Goal: Information Seeking & Learning: Compare options

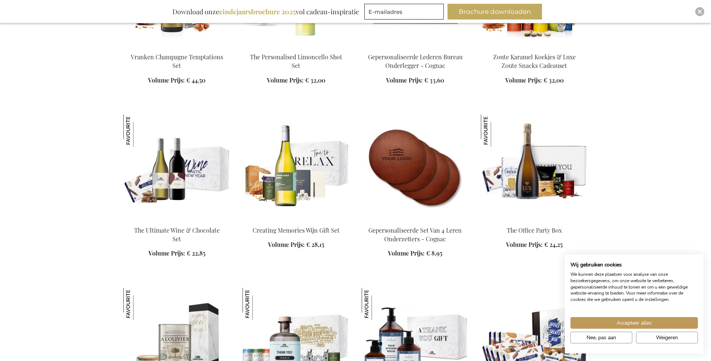
scroll to position [1012, 0]
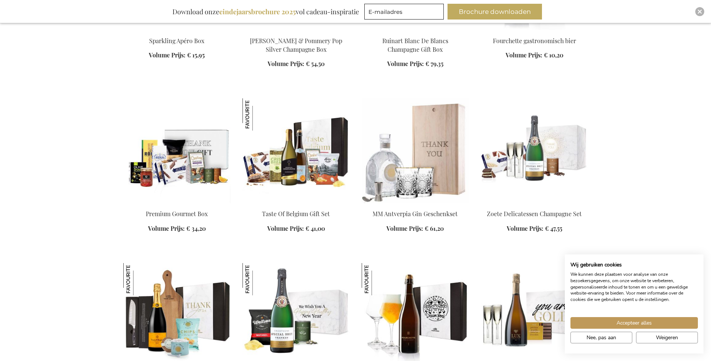
scroll to position [1500, 0]
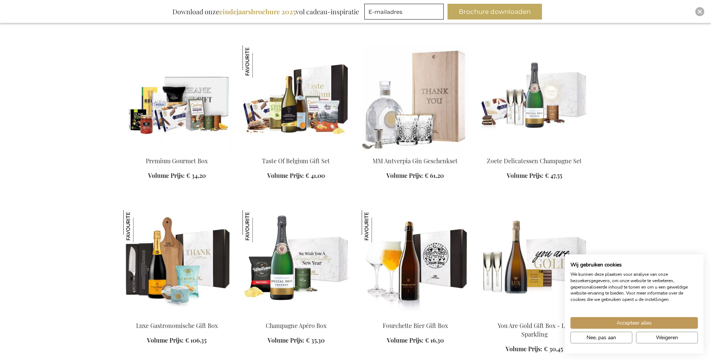
scroll to position [1687, 0]
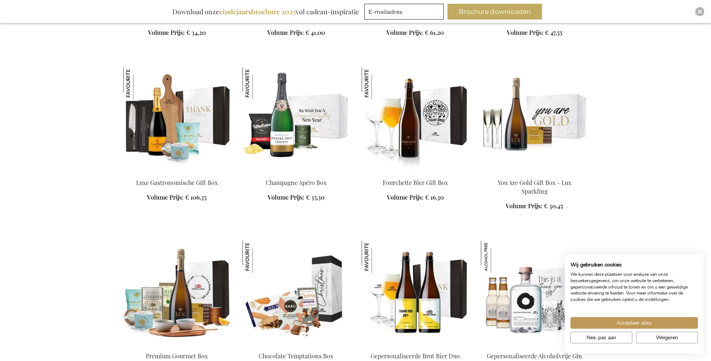
click at [177, 130] on img at bounding box center [176, 119] width 107 height 105
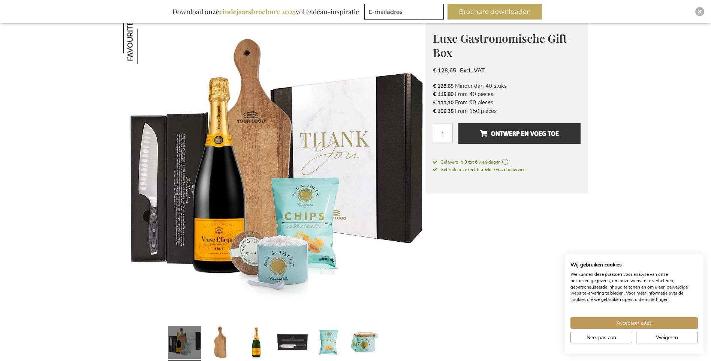
scroll to position [112, 0]
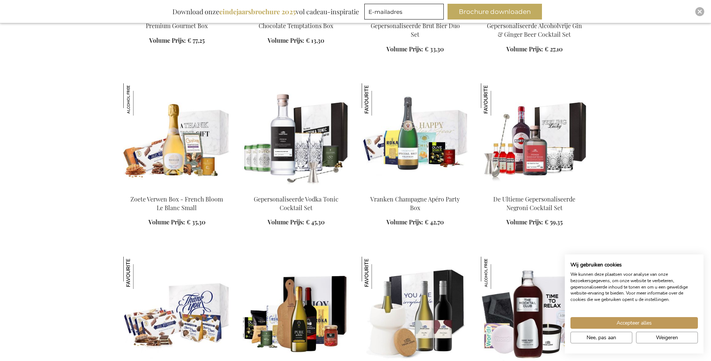
scroll to position [1165, 0]
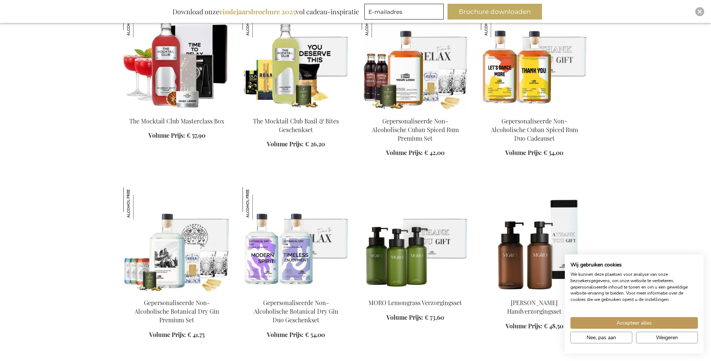
scroll to position [1503, 0]
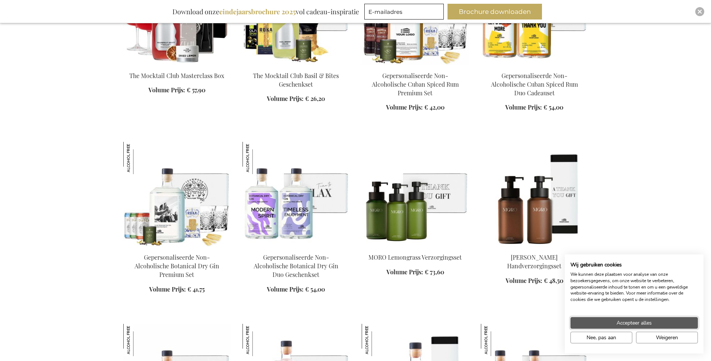
click at [637, 322] on span "Accepteer alles" at bounding box center [634, 323] width 35 height 8
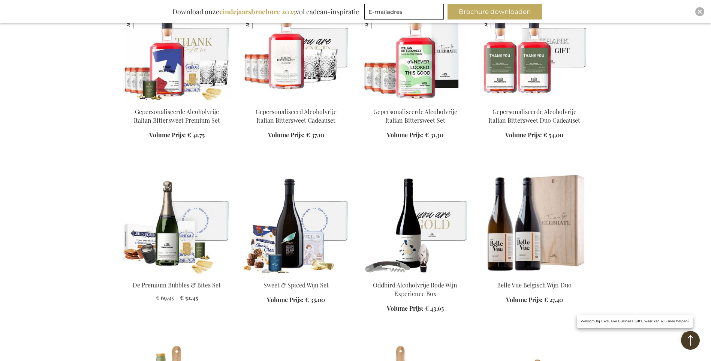
scroll to position [1915, 0]
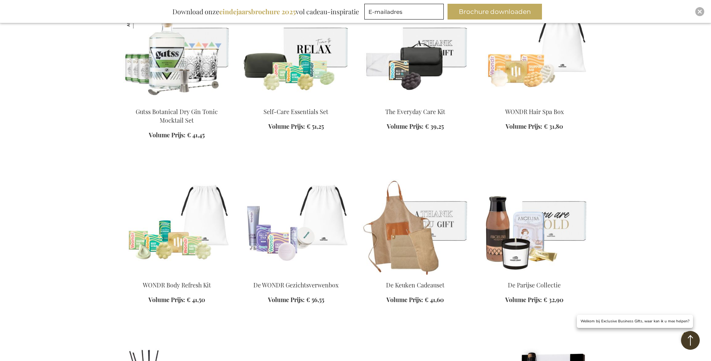
scroll to position [2703, 0]
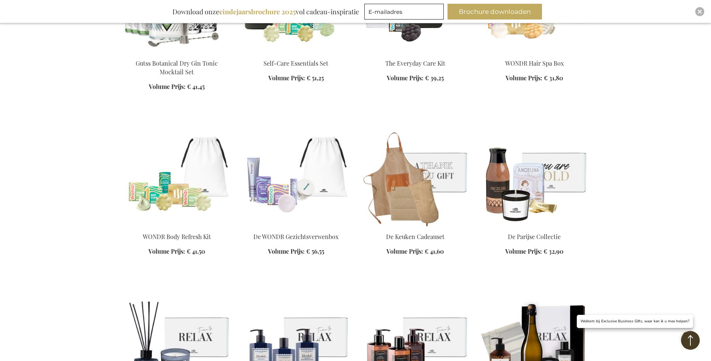
scroll to position [2740, 0]
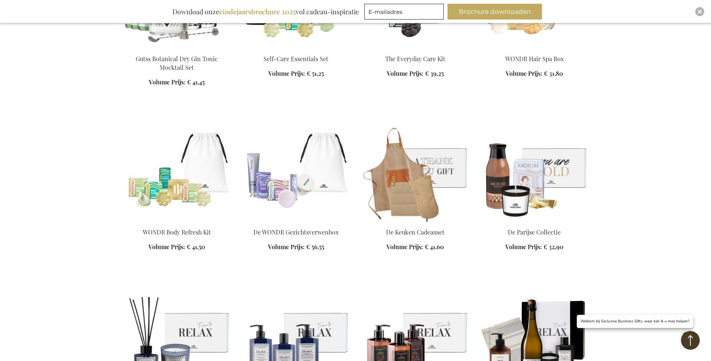
click at [314, 173] on img at bounding box center [296, 169] width 107 height 105
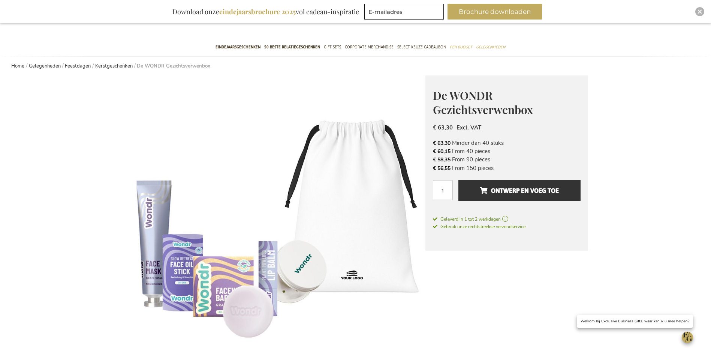
scroll to position [75, 0]
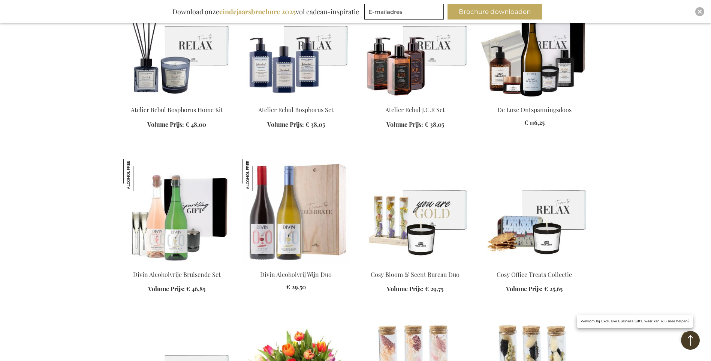
scroll to position [1136, 0]
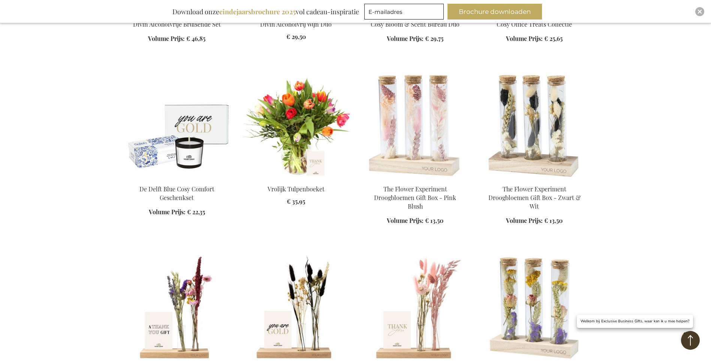
scroll to position [1324, 0]
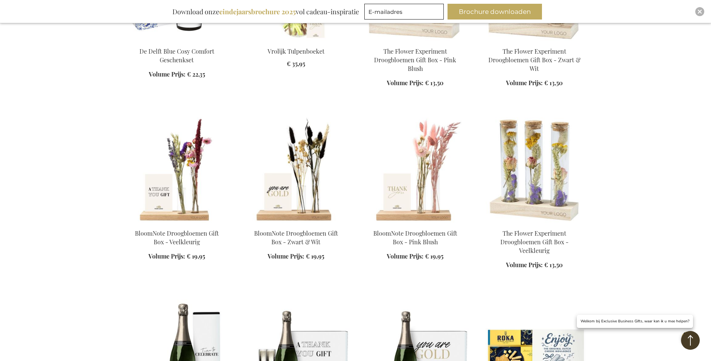
scroll to position [1361, 0]
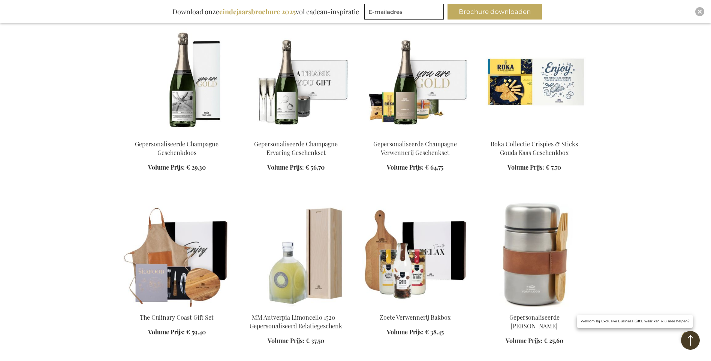
scroll to position [1699, 0]
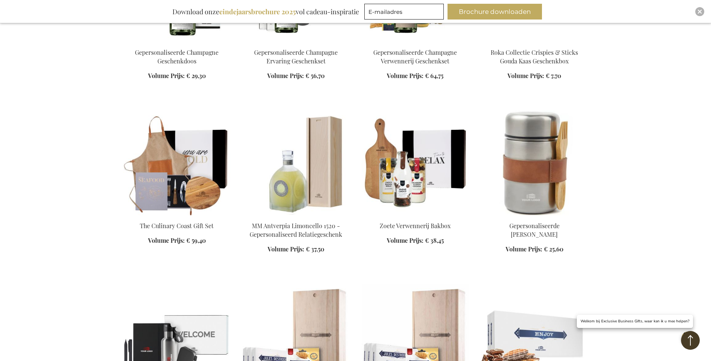
click at [166, 173] on img at bounding box center [176, 162] width 107 height 105
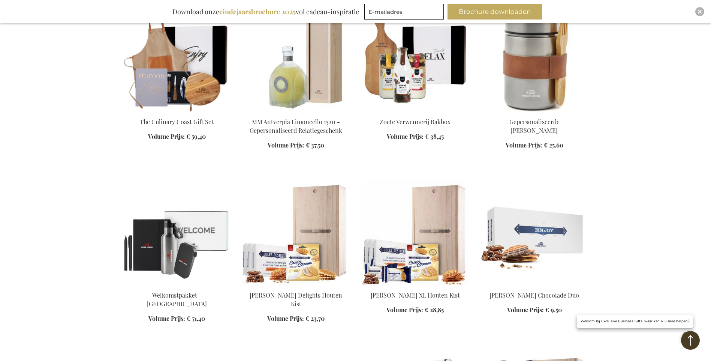
scroll to position [911, 0]
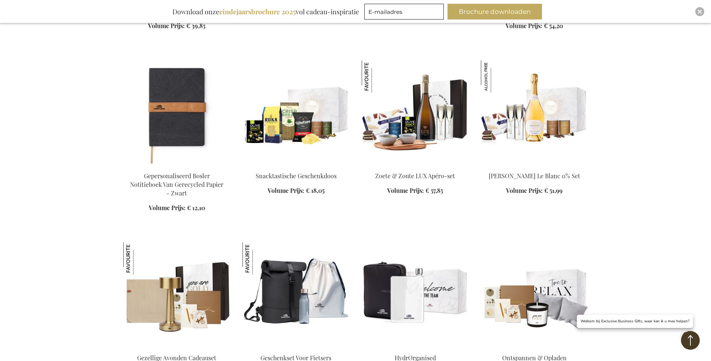
scroll to position [1624, 0]
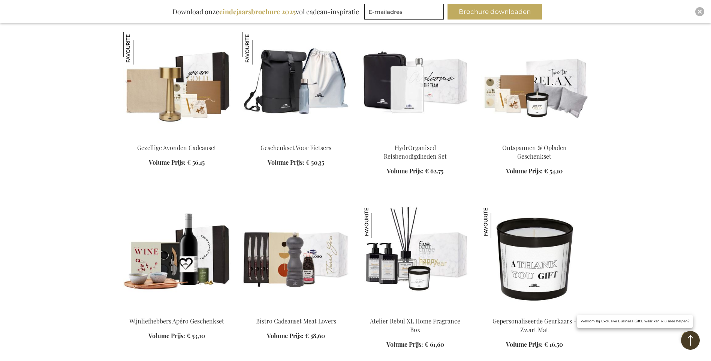
scroll to position [1811, 0]
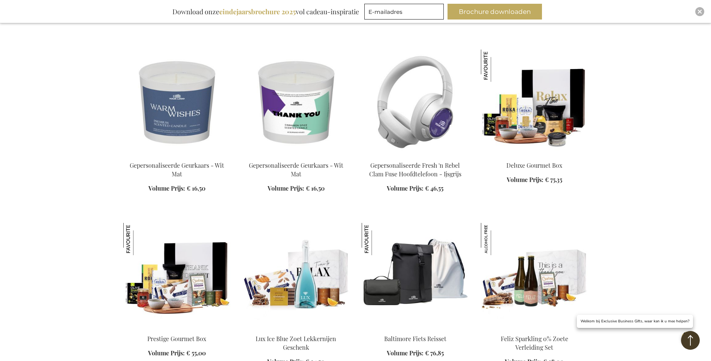
scroll to position [2186, 0]
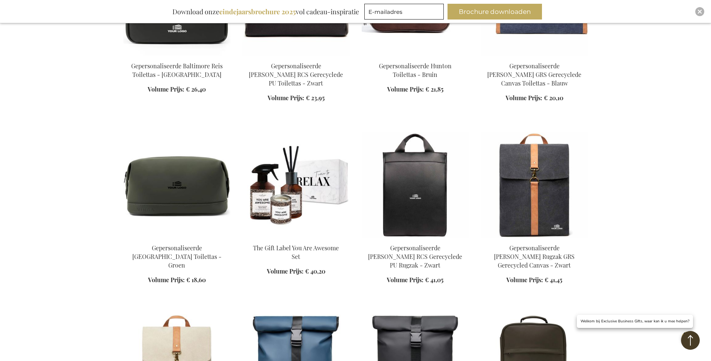
scroll to position [3799, 0]
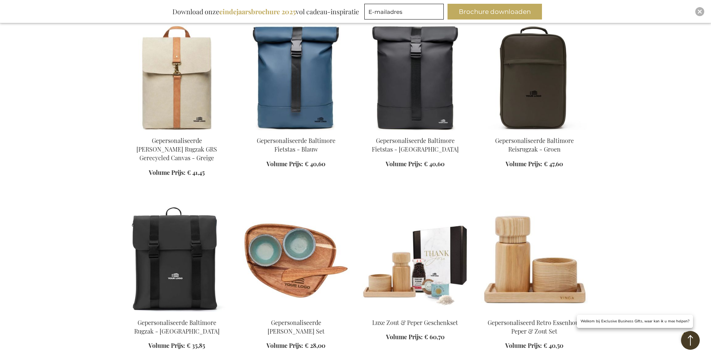
scroll to position [4248, 0]
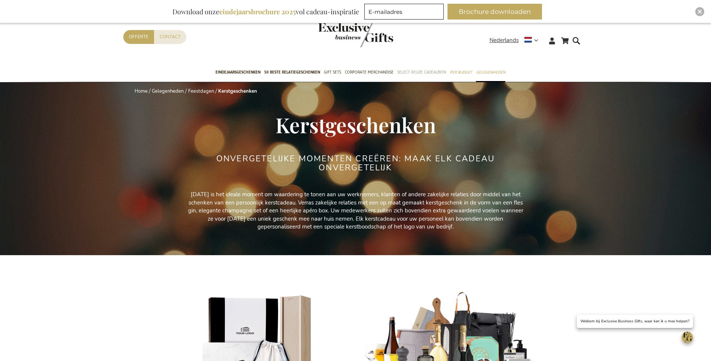
click at [429, 74] on span "Select Keuze Cadeaubon" at bounding box center [421, 72] width 49 height 8
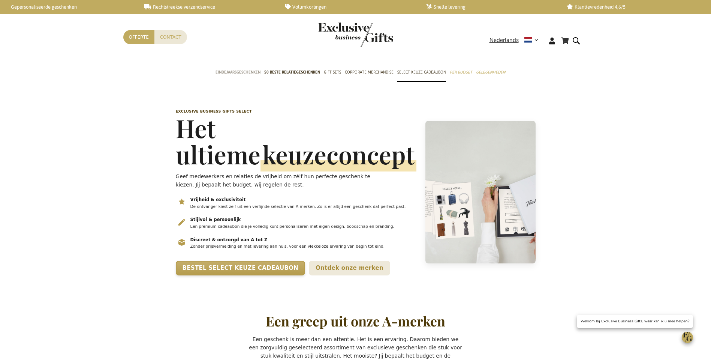
click at [247, 73] on span "Eindejaarsgeschenken" at bounding box center [238, 72] width 45 height 8
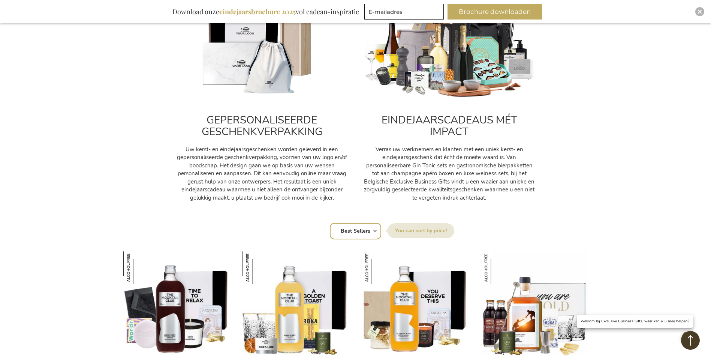
scroll to position [300, 0]
click at [463, 67] on img at bounding box center [449, 45] width 172 height 108
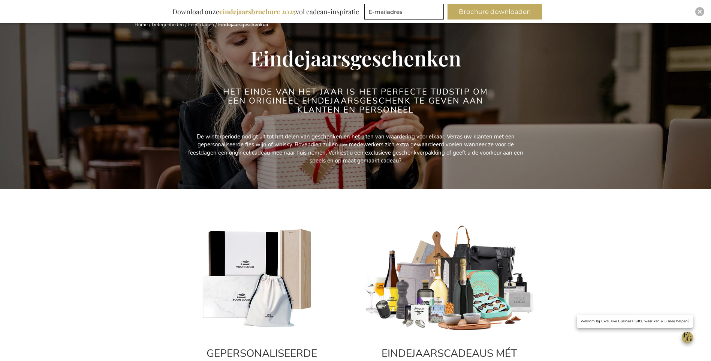
scroll to position [0, 0]
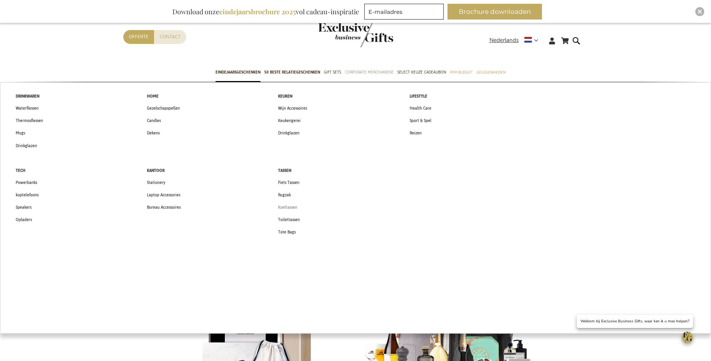
click at [293, 208] on span "Koeltassen" at bounding box center [287, 207] width 19 height 8
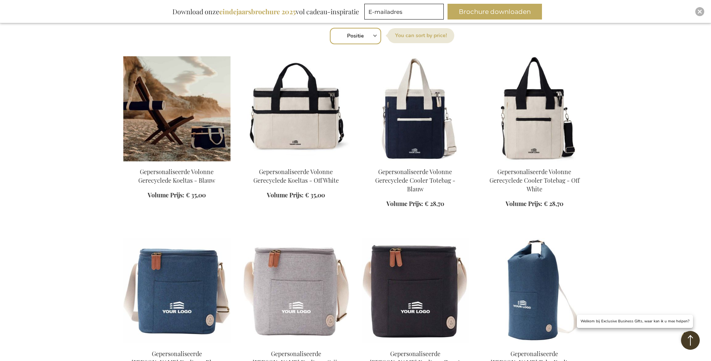
scroll to position [262, 0]
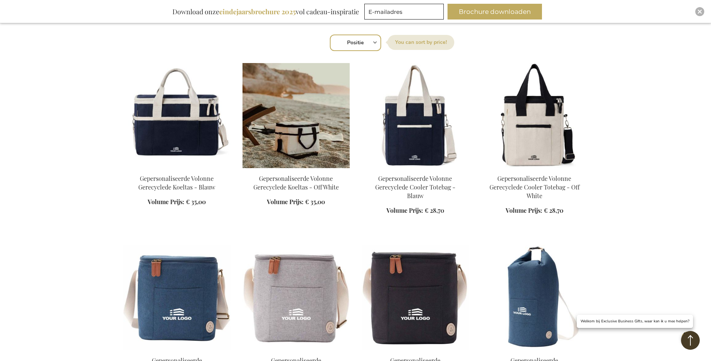
click at [305, 132] on img at bounding box center [296, 115] width 107 height 105
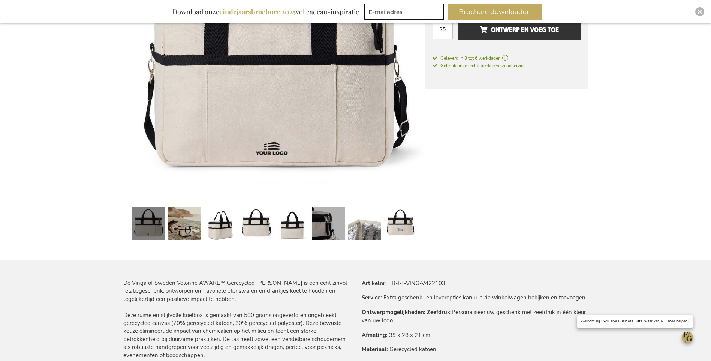
scroll to position [225, 0]
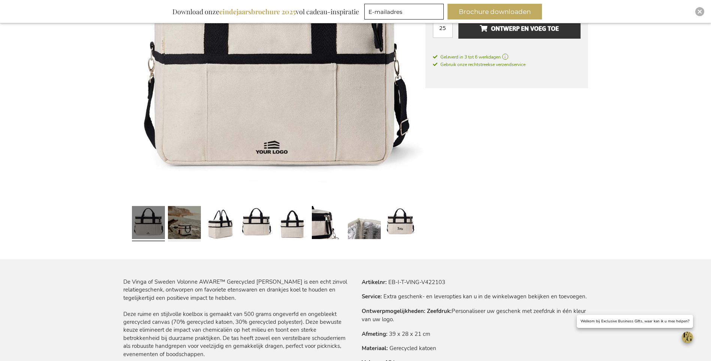
click at [178, 225] on link at bounding box center [184, 223] width 33 height 41
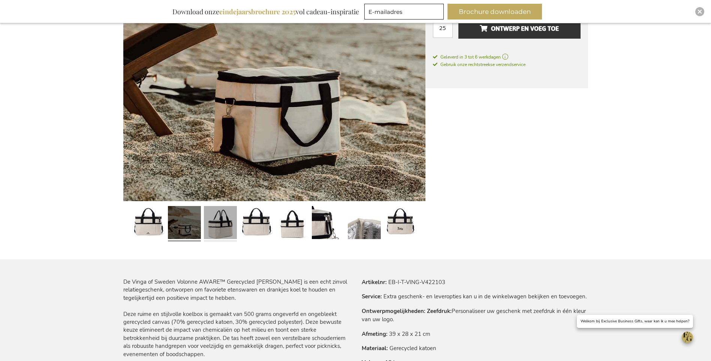
click at [216, 223] on link at bounding box center [220, 223] width 33 height 41
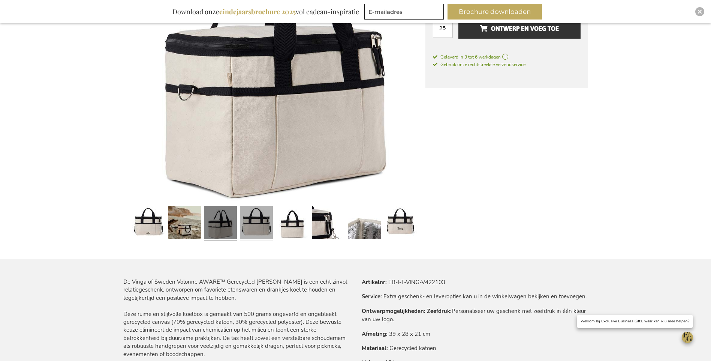
click at [256, 223] on link at bounding box center [256, 223] width 33 height 41
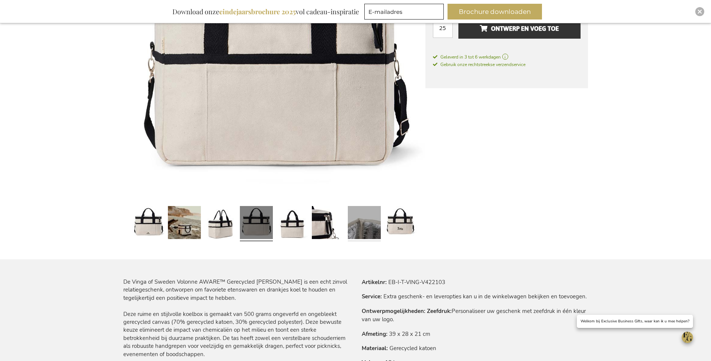
click at [352, 225] on link at bounding box center [364, 223] width 33 height 41
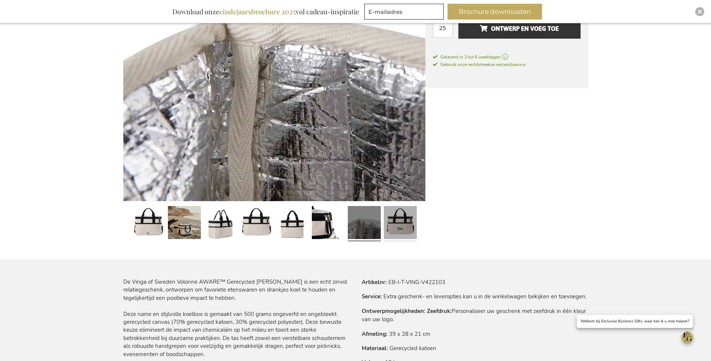
click at [401, 222] on link at bounding box center [400, 223] width 33 height 41
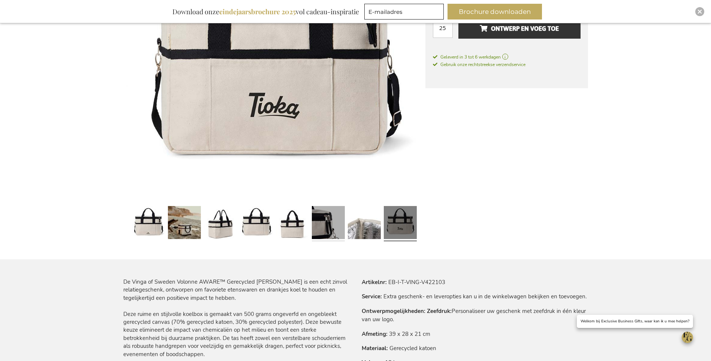
click at [330, 228] on link at bounding box center [328, 223] width 33 height 41
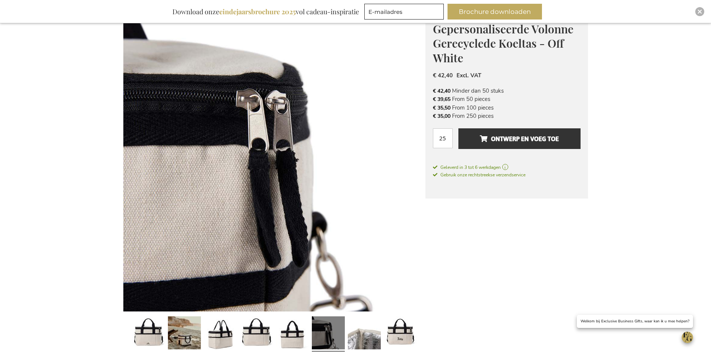
scroll to position [0, 0]
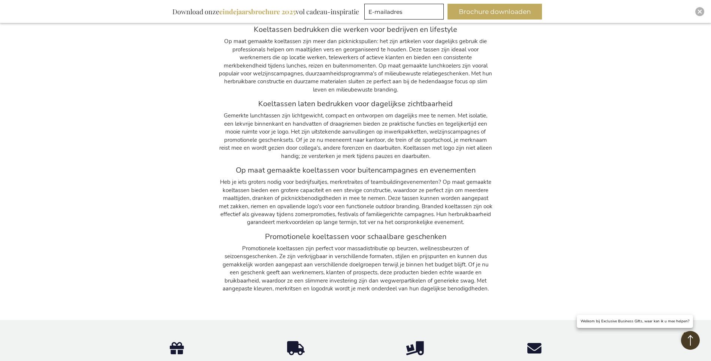
scroll to position [1113, 0]
